Goal: Task Accomplishment & Management: Complete application form

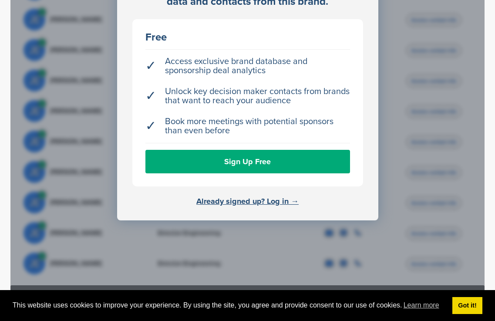
scroll to position [348, 0]
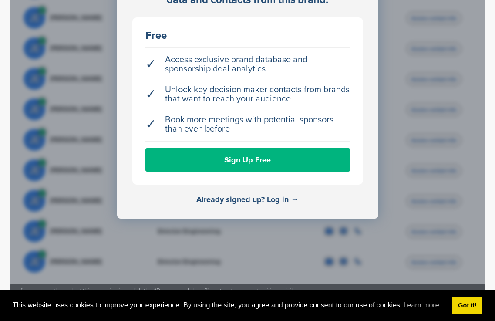
click at [219, 150] on link "Sign Up Free" at bounding box center [247, 159] width 204 height 23
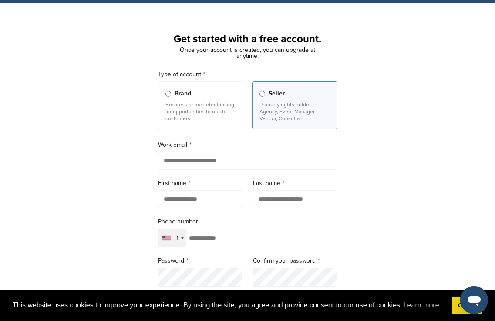
scroll to position [87, 0]
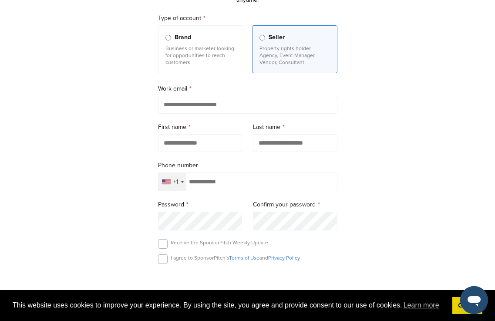
click at [175, 98] on input "email" at bounding box center [247, 105] width 179 height 18
type input "**********"
type input "******"
type input "*****"
click at [165, 179] on div "Selected country" at bounding box center [166, 181] width 9 height 5
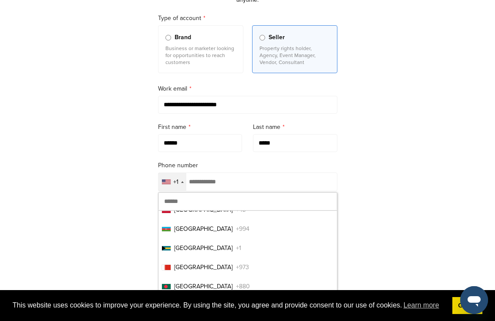
scroll to position [305, 0]
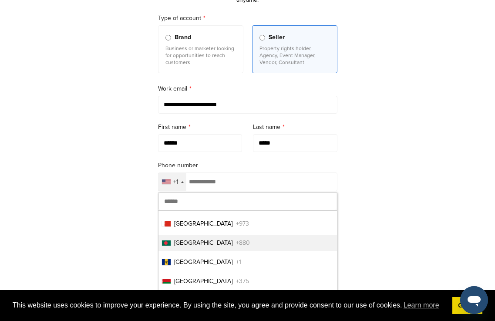
click at [180, 238] on span "Bangladesh" at bounding box center [203, 242] width 58 height 9
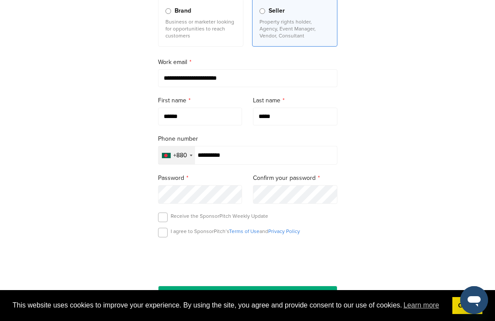
scroll to position [131, 0]
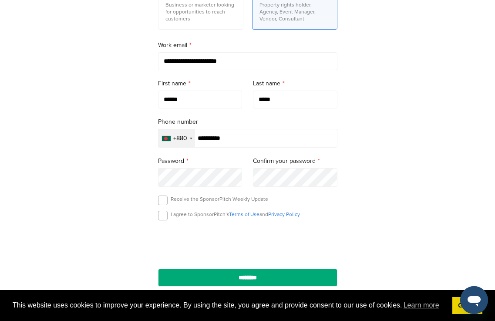
type input "**********"
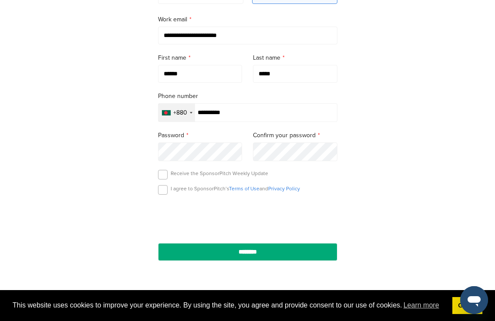
scroll to position [174, 0]
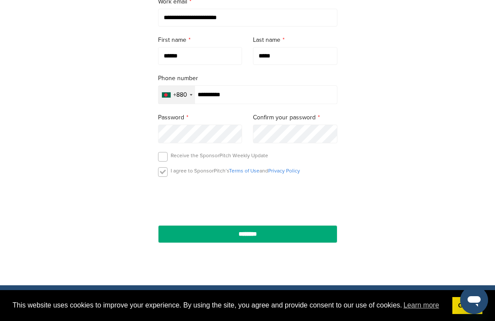
click at [162, 169] on label at bounding box center [163, 172] width 10 height 10
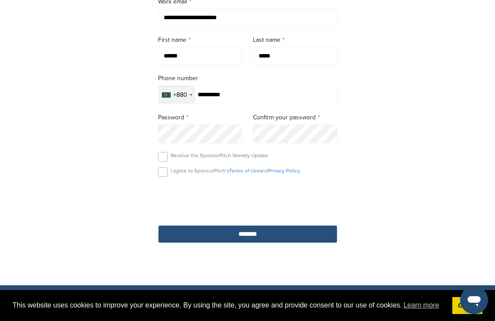
click at [238, 231] on input "********" at bounding box center [247, 234] width 179 height 18
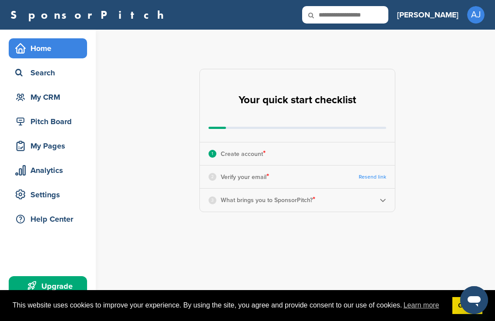
scroll to position [44, 0]
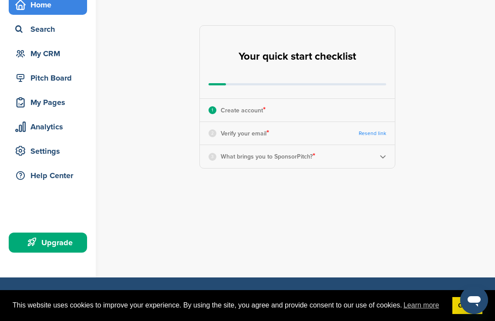
click at [241, 108] on p "Create account *" at bounding box center [243, 109] width 45 height 11
click at [237, 134] on p "Verify your email *" at bounding box center [245, 132] width 48 height 11
click at [379, 157] on img at bounding box center [382, 156] width 7 height 7
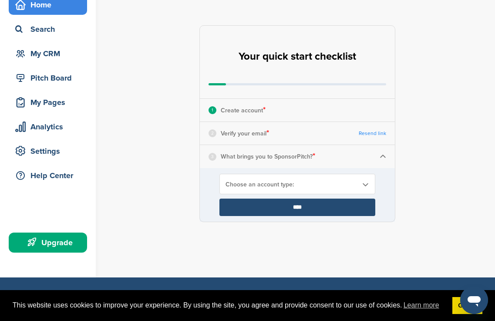
click at [379, 157] on img at bounding box center [382, 156] width 7 height 7
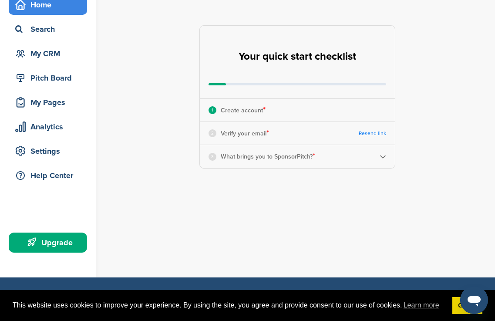
click at [379, 157] on img at bounding box center [382, 156] width 7 height 7
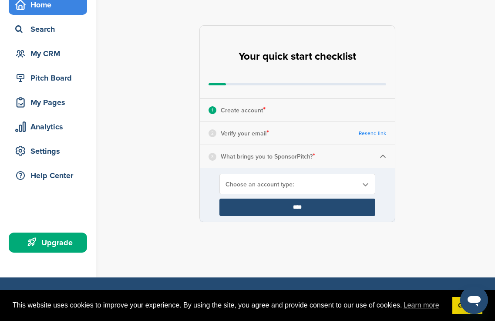
click at [379, 157] on img at bounding box center [382, 156] width 7 height 7
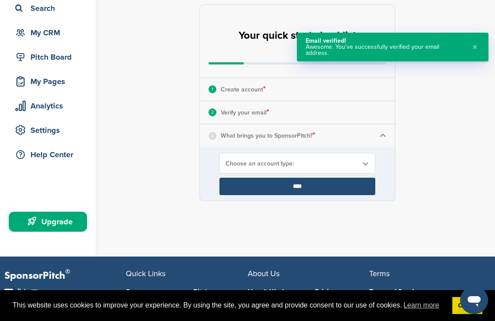
scroll to position [87, 0]
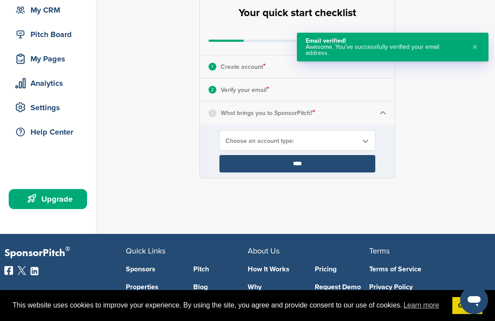
click at [214, 112] on div "3" at bounding box center [212, 113] width 8 height 8
click at [380, 110] on img at bounding box center [382, 113] width 7 height 7
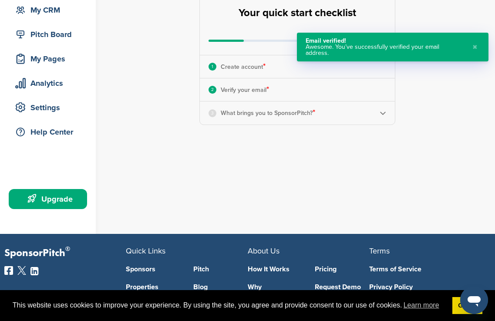
click at [379, 113] on img at bounding box center [382, 113] width 7 height 7
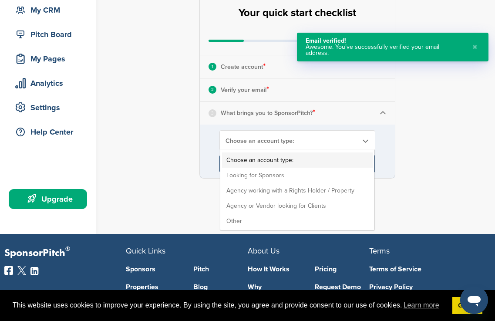
click at [272, 138] on span "Choose an account type:" at bounding box center [291, 140] width 132 height 7
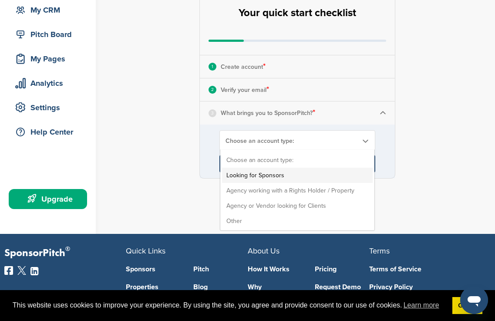
click at [256, 171] on li "Looking for Sponsors" at bounding box center [297, 174] width 151 height 15
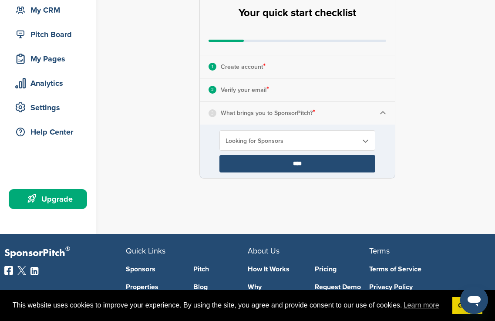
click at [259, 164] on input "****" at bounding box center [297, 163] width 156 height 17
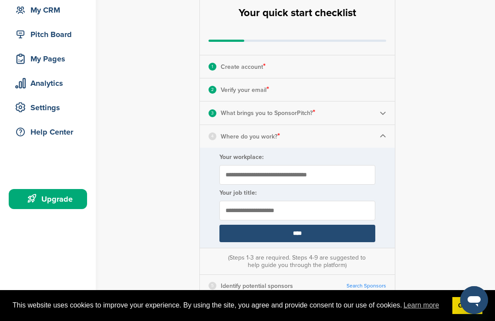
click at [288, 164] on form "Your workplace: Your job title: ****" at bounding box center [297, 197] width 195 height 100
click at [253, 174] on input "Your workplace:" at bounding box center [297, 175] width 156 height 20
type input "*********"
click at [244, 211] on input "text" at bounding box center [297, 211] width 156 height 20
type input "**********"
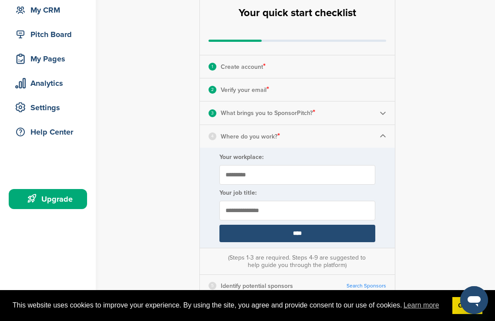
click at [219, 224] on input "****" at bounding box center [297, 232] width 156 height 17
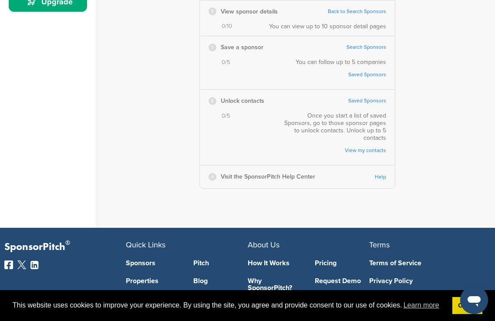
scroll to position [305, 0]
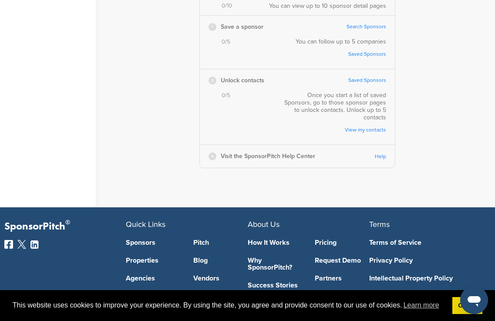
click at [216, 151] on div "9 Visit the SponsorPitch Help Center" at bounding box center [261, 156] width 107 height 11
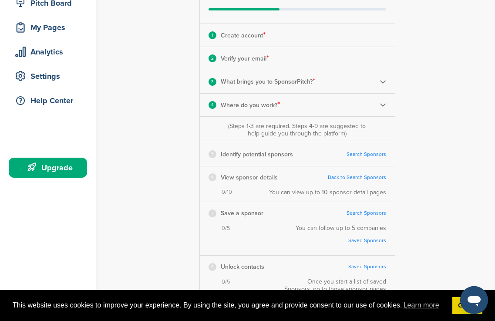
scroll to position [44, 0]
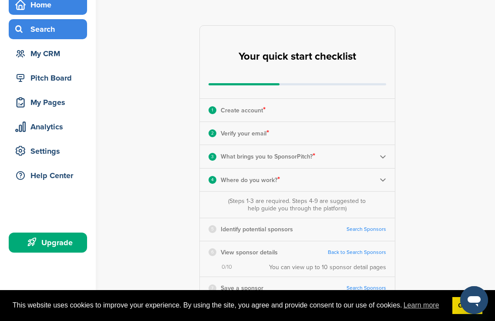
click at [27, 30] on div "Search" at bounding box center [50, 29] width 74 height 16
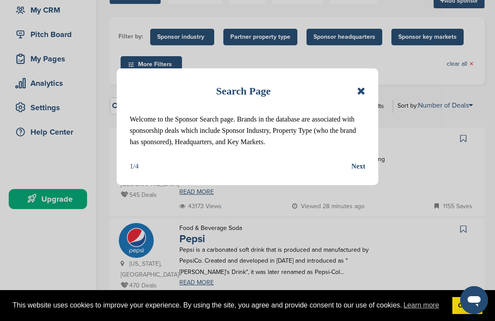
click at [361, 90] on icon at bounding box center [361, 91] width 8 height 10
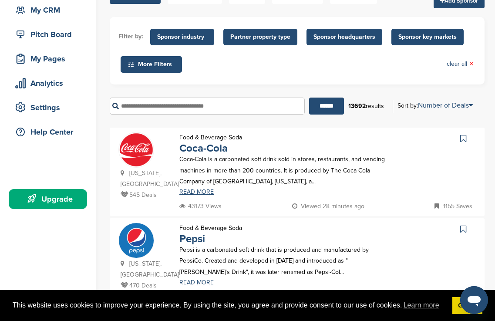
click at [207, 188] on div "Coca-Cola is a carbonated soft drink sold in stores, restaurants, and vending m…" at bounding box center [285, 174] width 229 height 41
click at [206, 190] on link "READ MORE" at bounding box center [284, 192] width 211 height 6
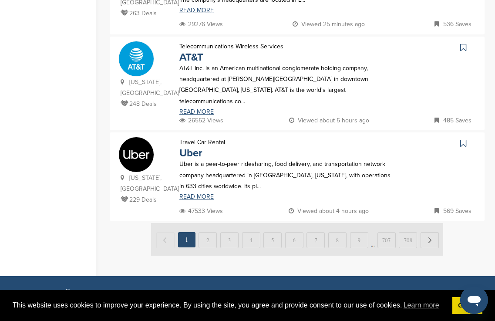
scroll to position [914, 0]
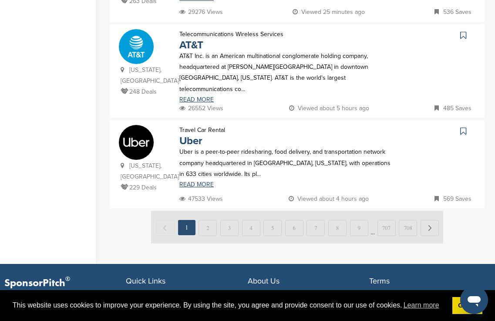
click at [209, 211] on img at bounding box center [297, 227] width 292 height 33
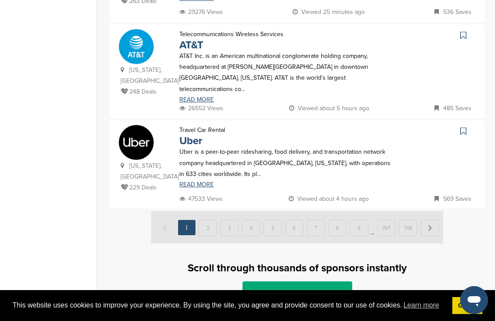
click at [209, 211] on img at bounding box center [297, 227] width 292 height 33
click at [224, 211] on img at bounding box center [297, 227] width 292 height 33
click at [194, 211] on img at bounding box center [297, 227] width 292 height 33
click at [431, 211] on img at bounding box center [297, 227] width 292 height 33
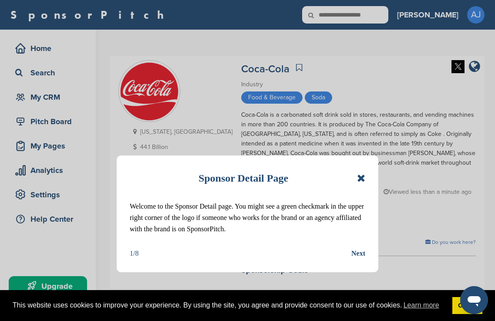
click at [362, 179] on icon at bounding box center [361, 178] width 8 height 10
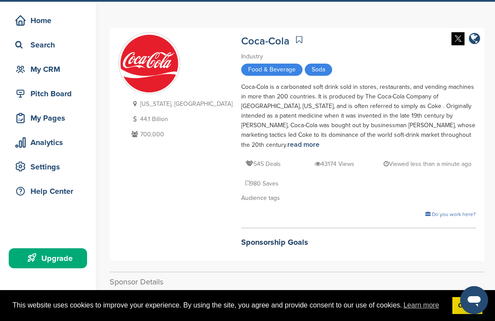
scroll to position [44, 0]
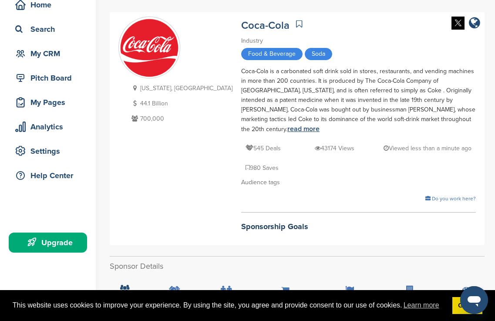
click at [319, 124] on link "read more" at bounding box center [303, 128] width 32 height 9
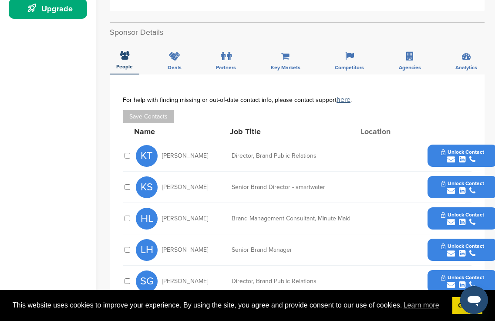
scroll to position [261, 0]
